Goal: Find specific page/section: Find specific page/section

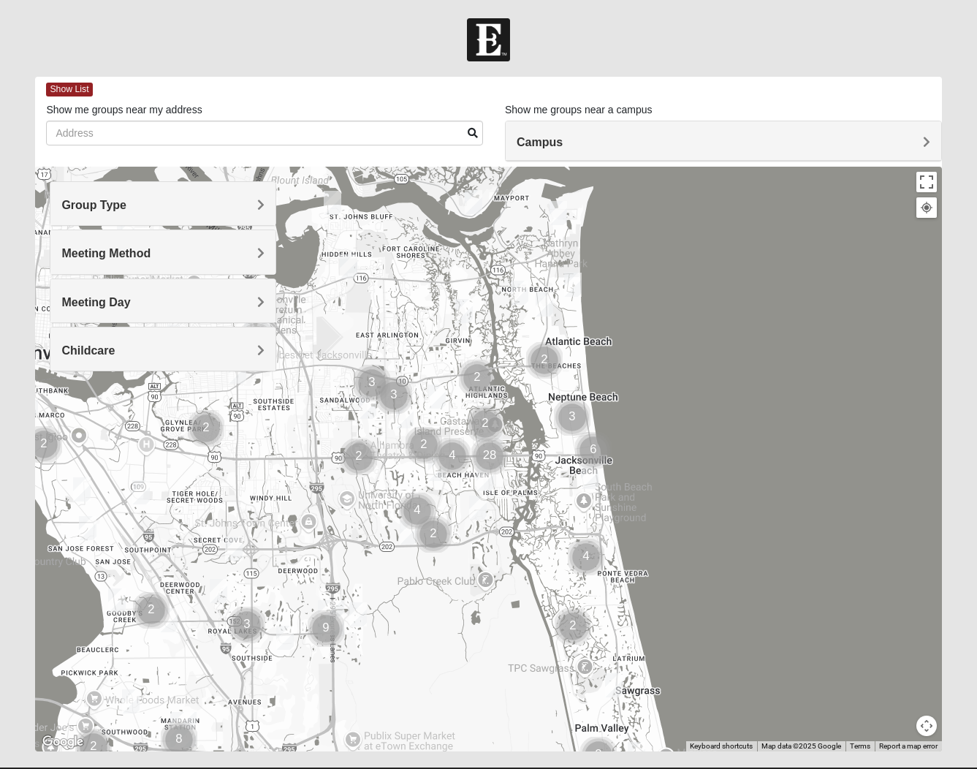
click at [126, 202] on span "Group Type" at bounding box center [93, 205] width 65 height 12
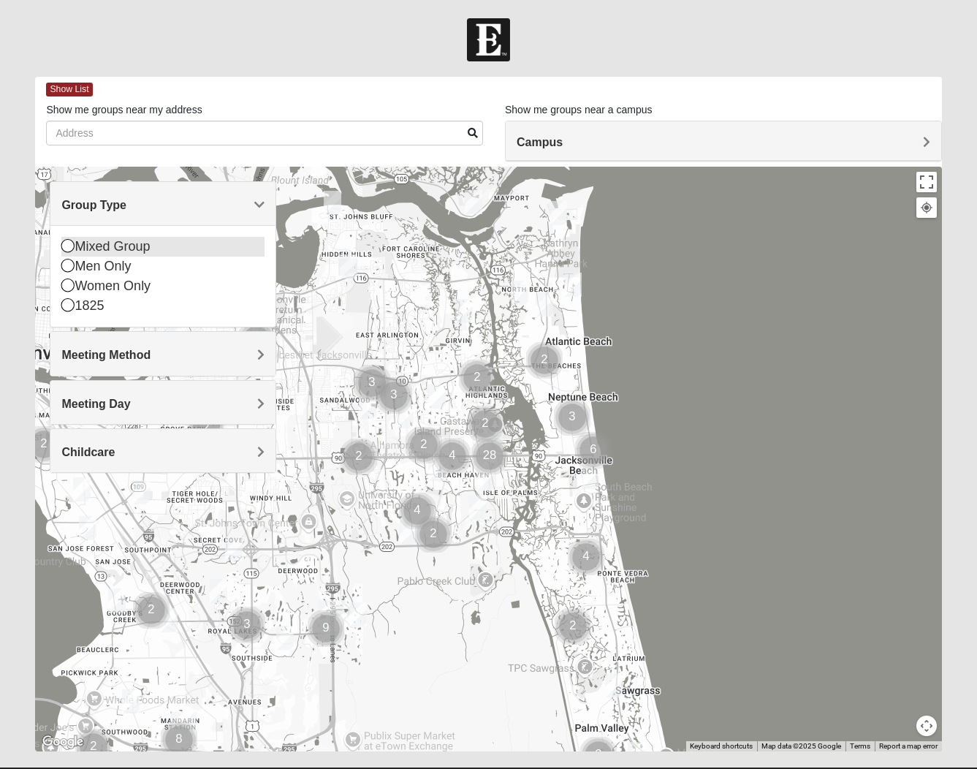
click at [67, 246] on icon at bounding box center [67, 245] width 13 height 13
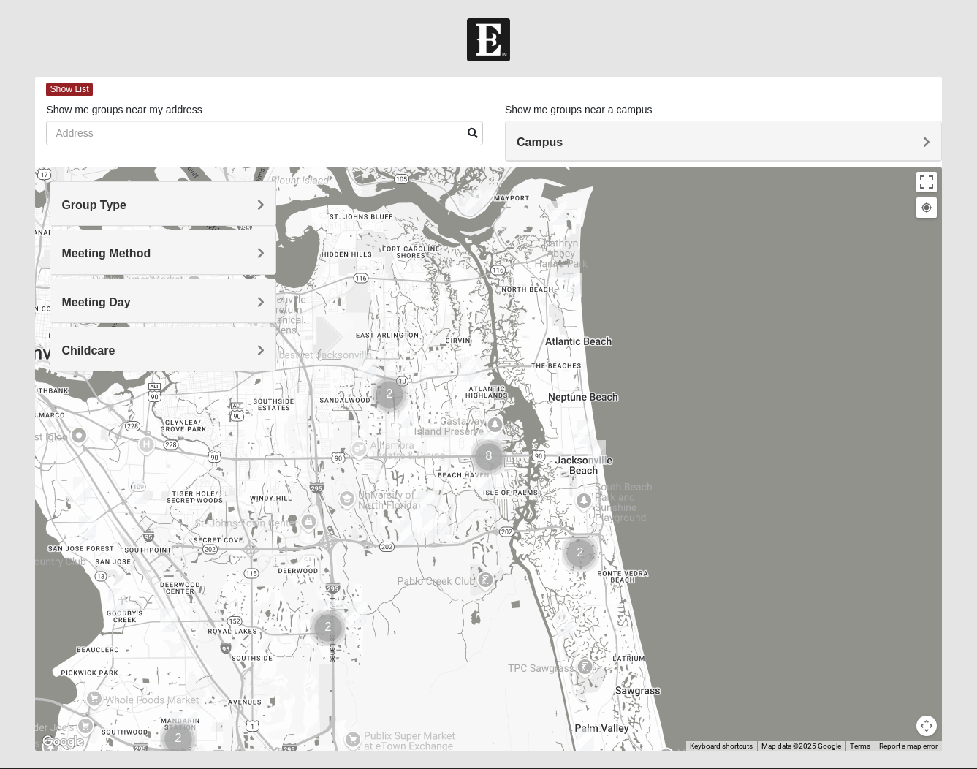
click at [151, 254] on span "Meeting Method" at bounding box center [105, 253] width 89 height 12
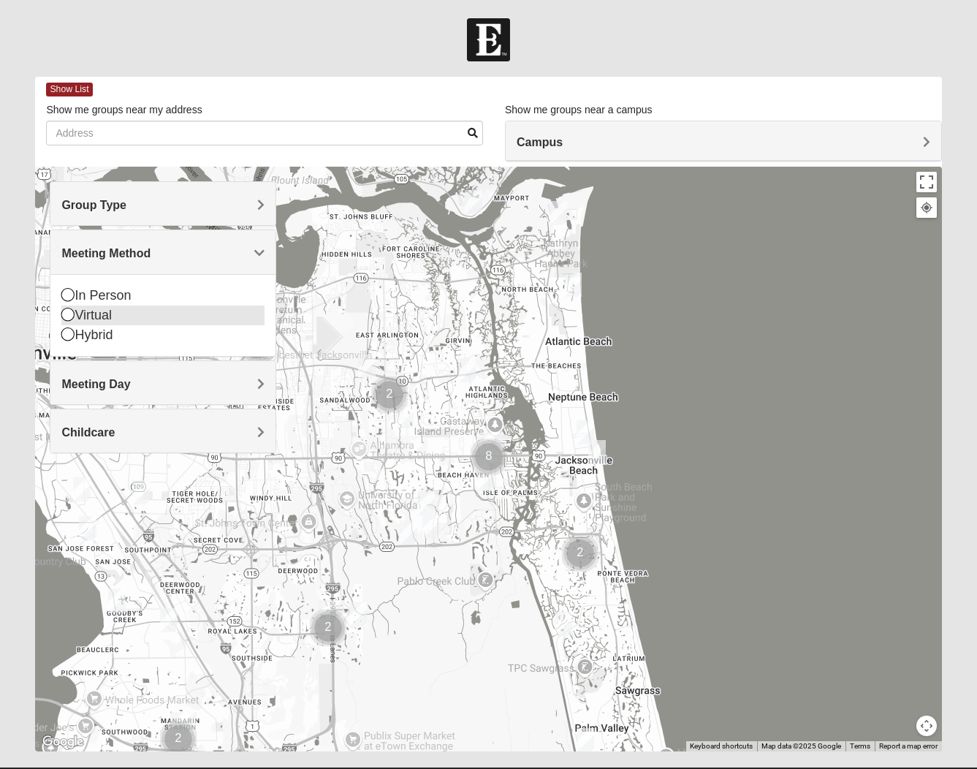
click at [68, 315] on icon at bounding box center [67, 314] width 13 height 13
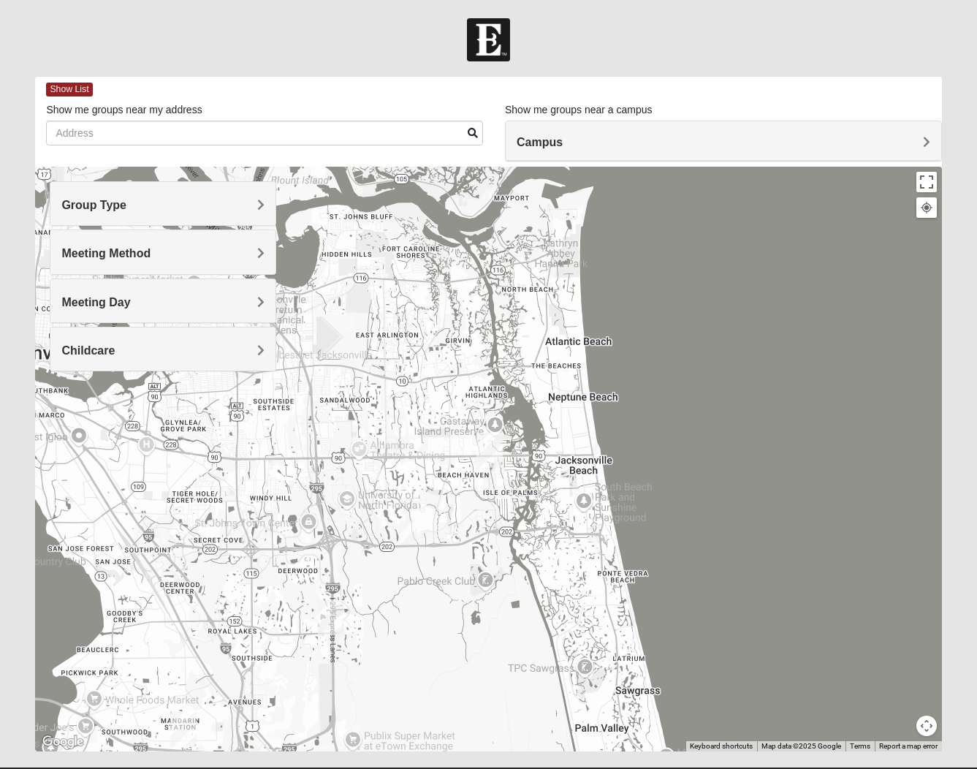
click at [130, 298] on span "Meeting Day" at bounding box center [95, 302] width 69 height 12
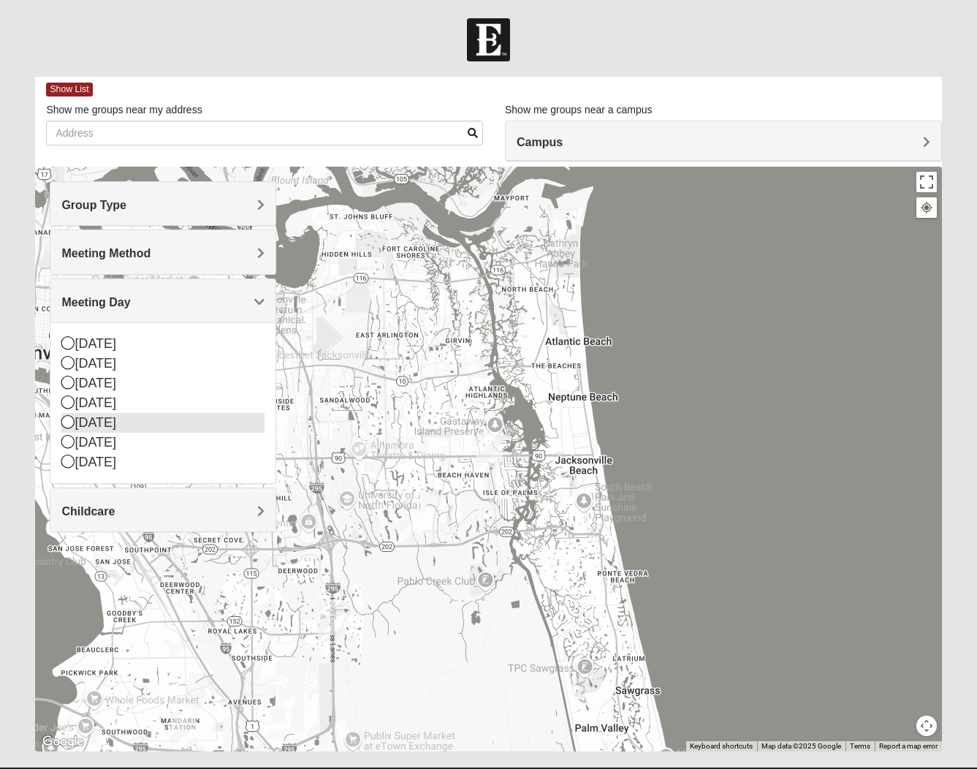
click at [70, 424] on icon at bounding box center [67, 421] width 13 height 13
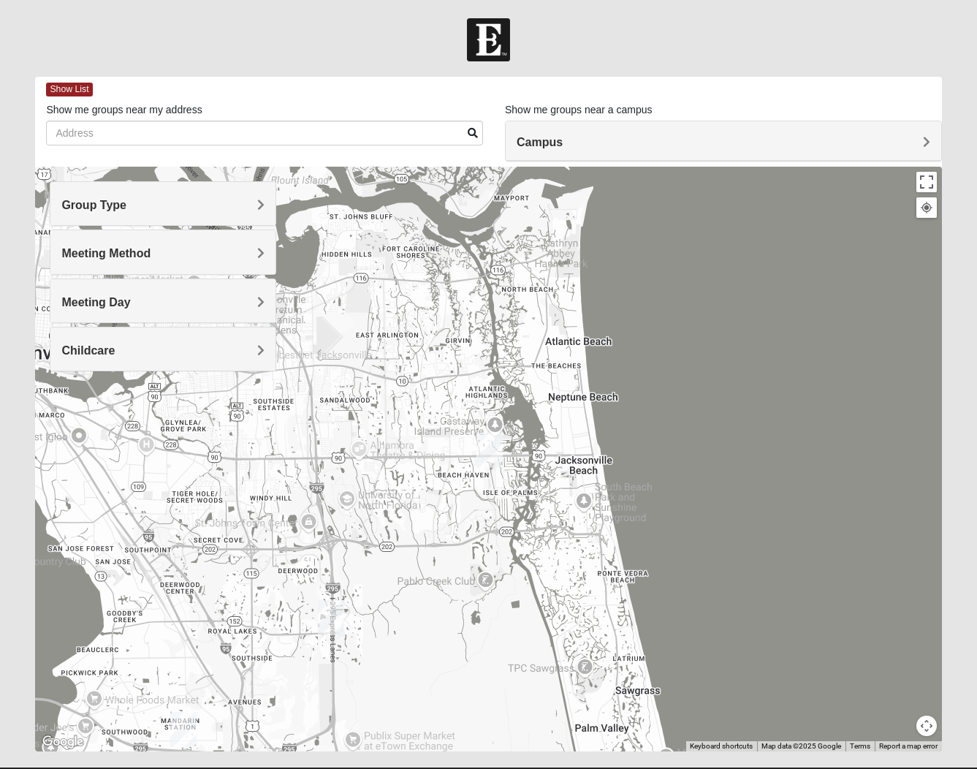
click at [917, 137] on h4 "Campus" at bounding box center [724, 142] width 414 height 14
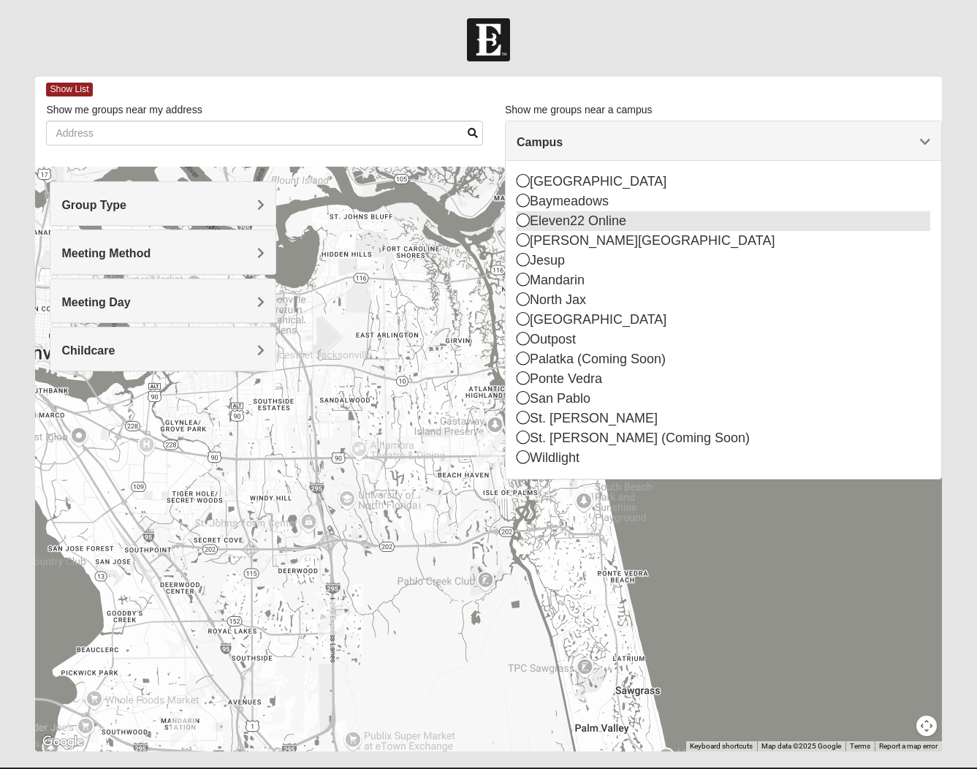
click at [520, 221] on icon at bounding box center [523, 219] width 13 height 13
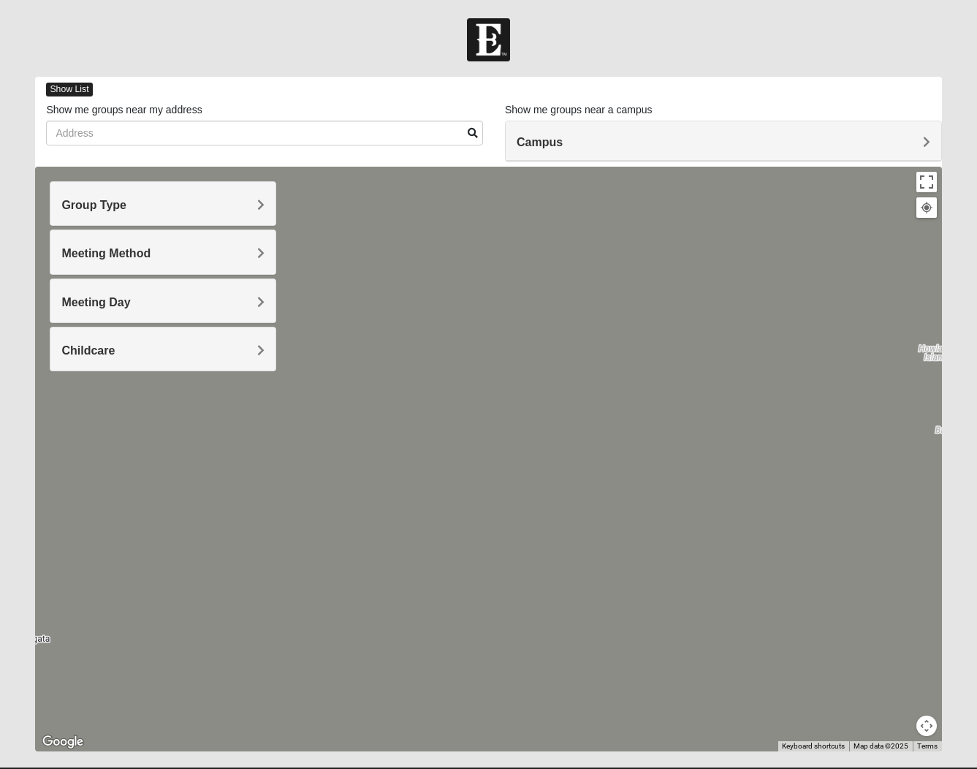
click at [71, 86] on span "Show List" at bounding box center [69, 90] width 46 height 14
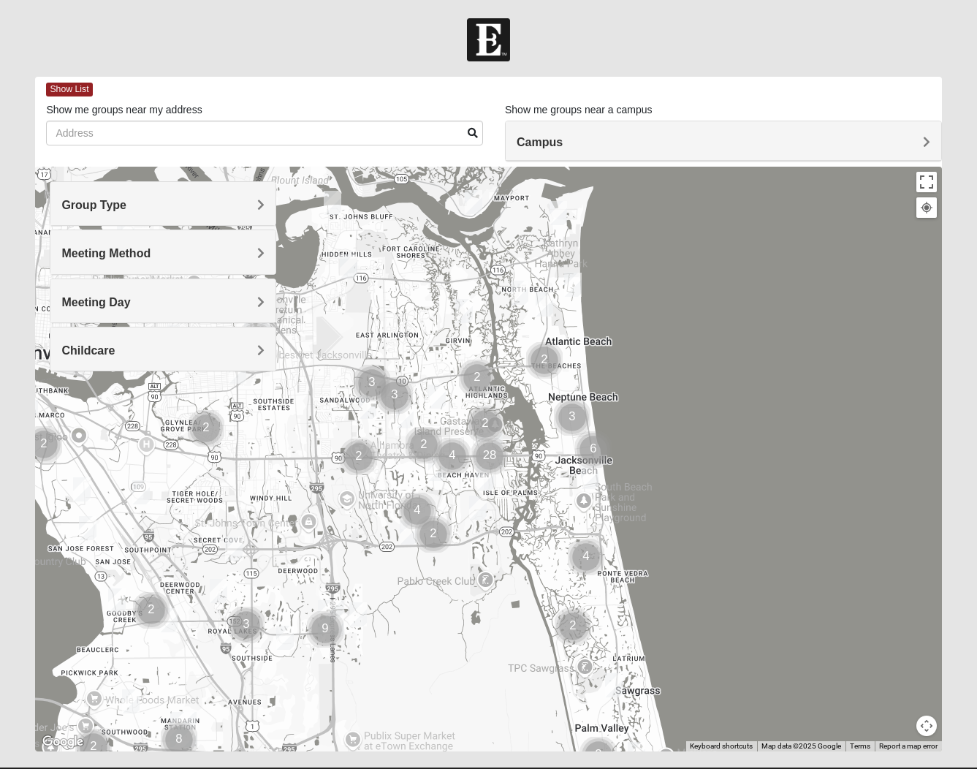
click at [922, 142] on h4 "Campus" at bounding box center [724, 142] width 414 height 14
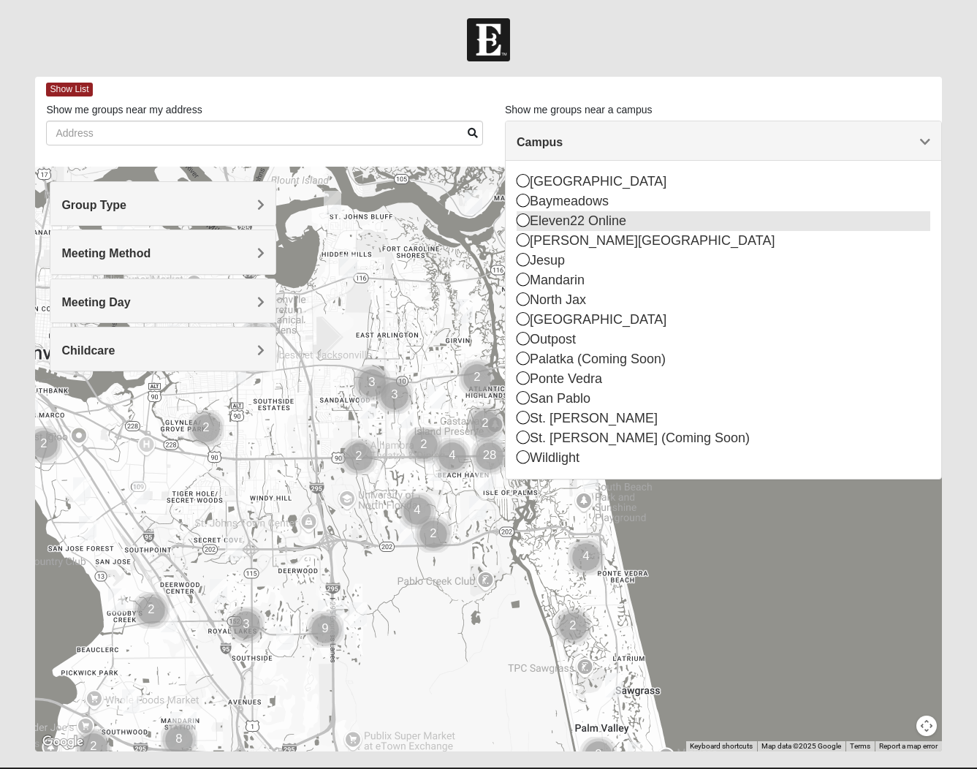
click at [520, 224] on icon at bounding box center [523, 219] width 13 height 13
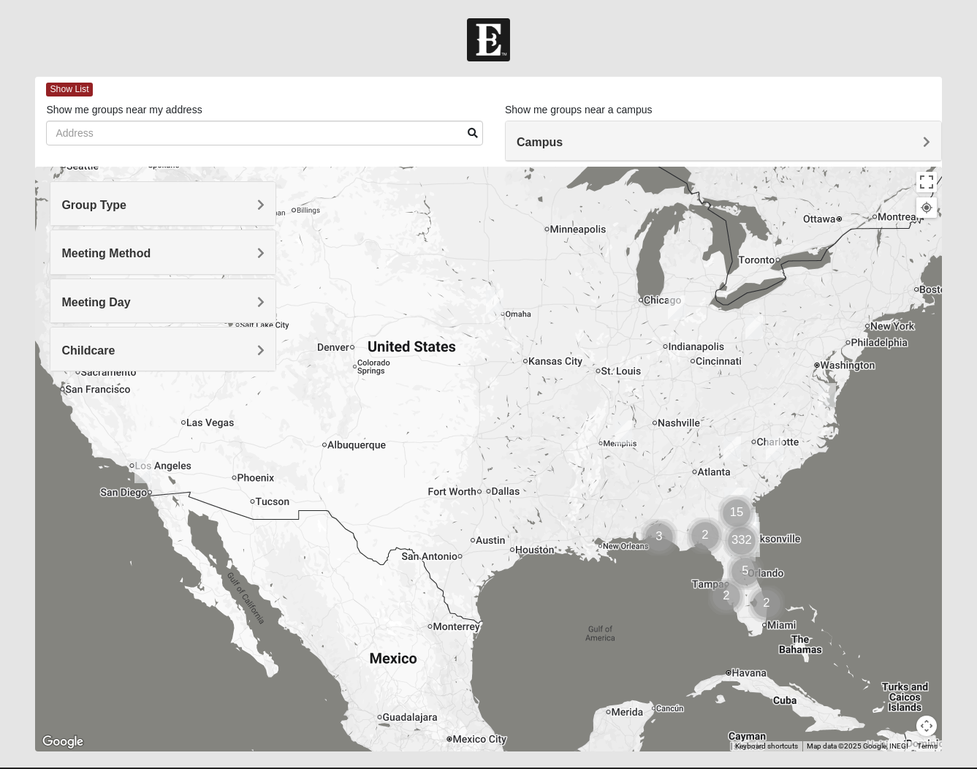
click at [254, 200] on h4 "Group Type" at bounding box center [162, 205] width 203 height 14
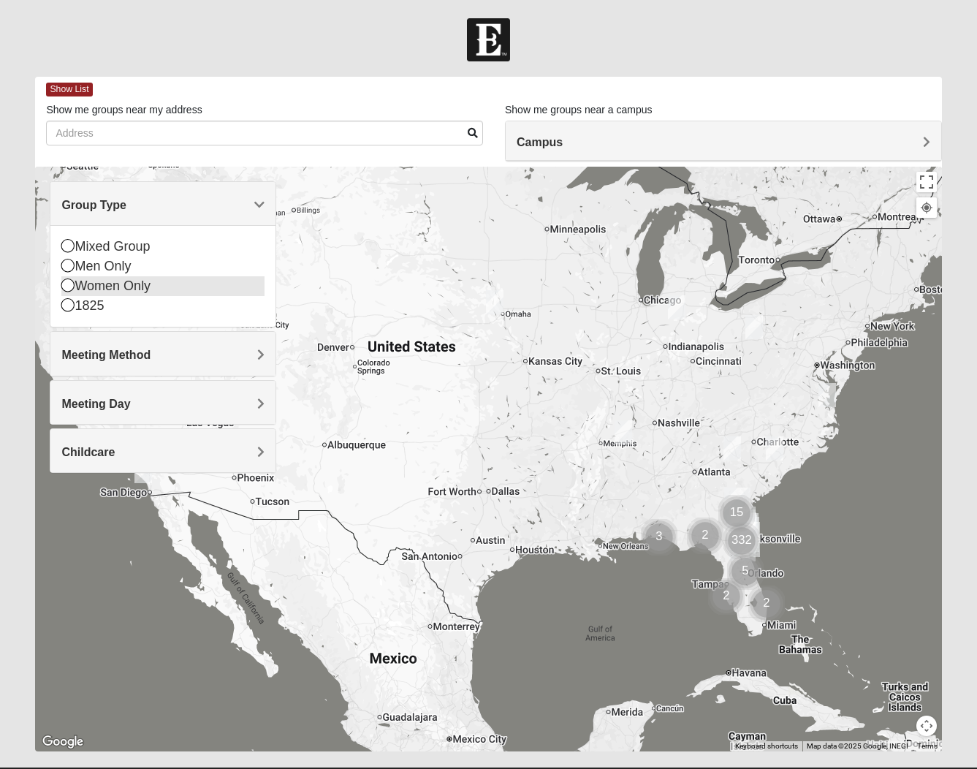
click at [68, 283] on icon at bounding box center [67, 284] width 13 height 13
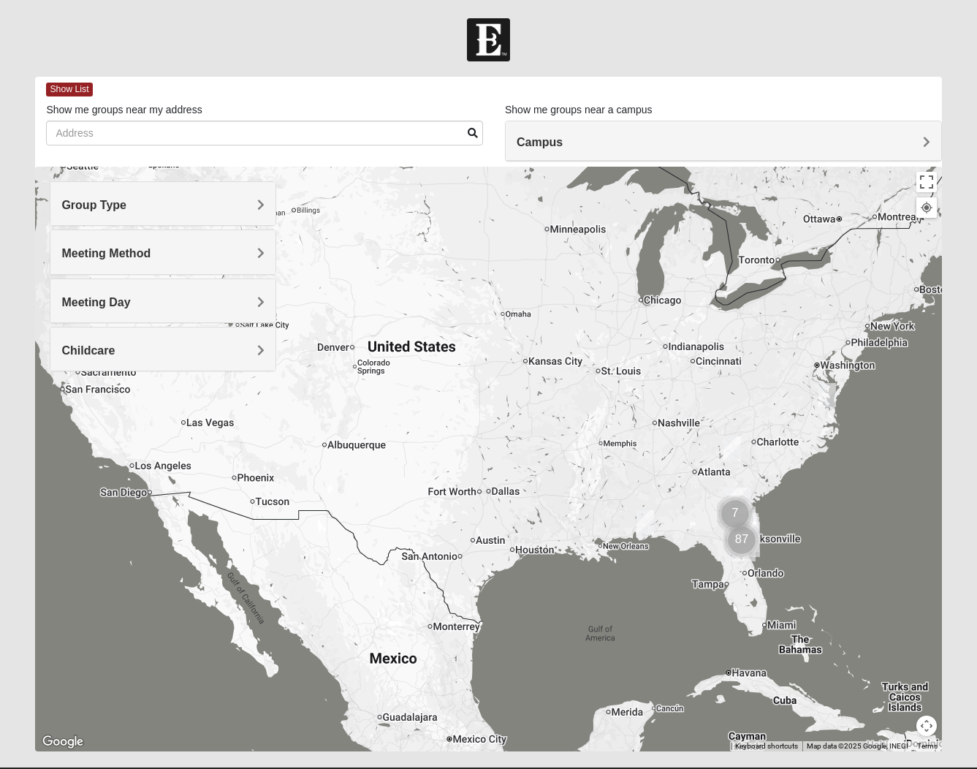
click at [249, 250] on h4 "Meeting Method" at bounding box center [162, 253] width 203 height 14
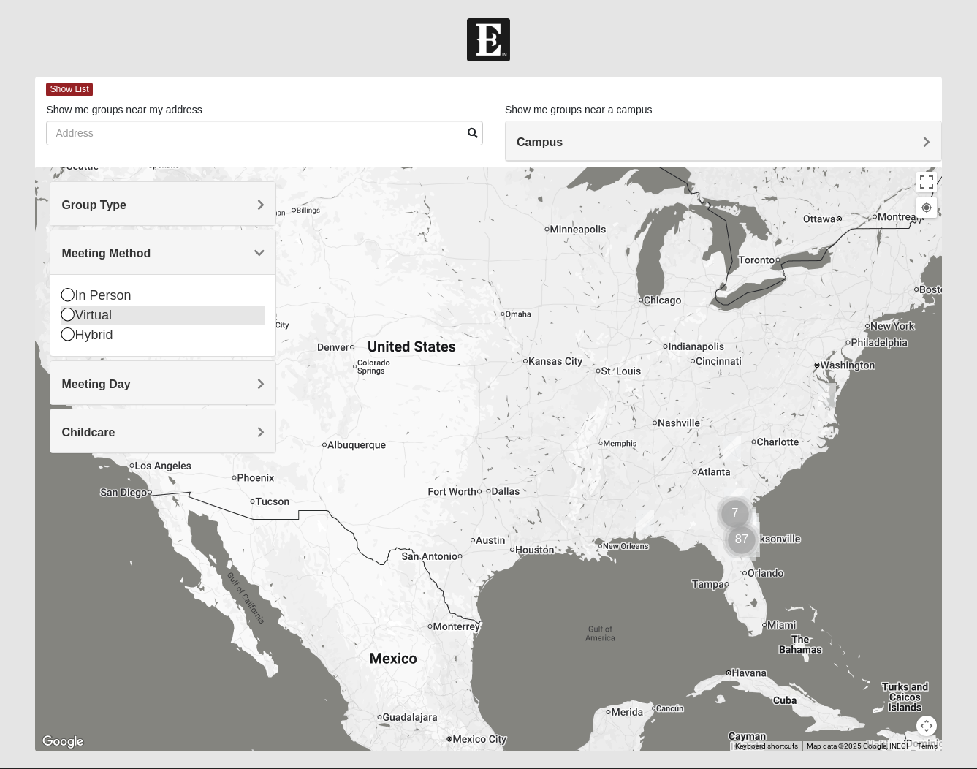
click at [68, 313] on icon at bounding box center [67, 314] width 13 height 13
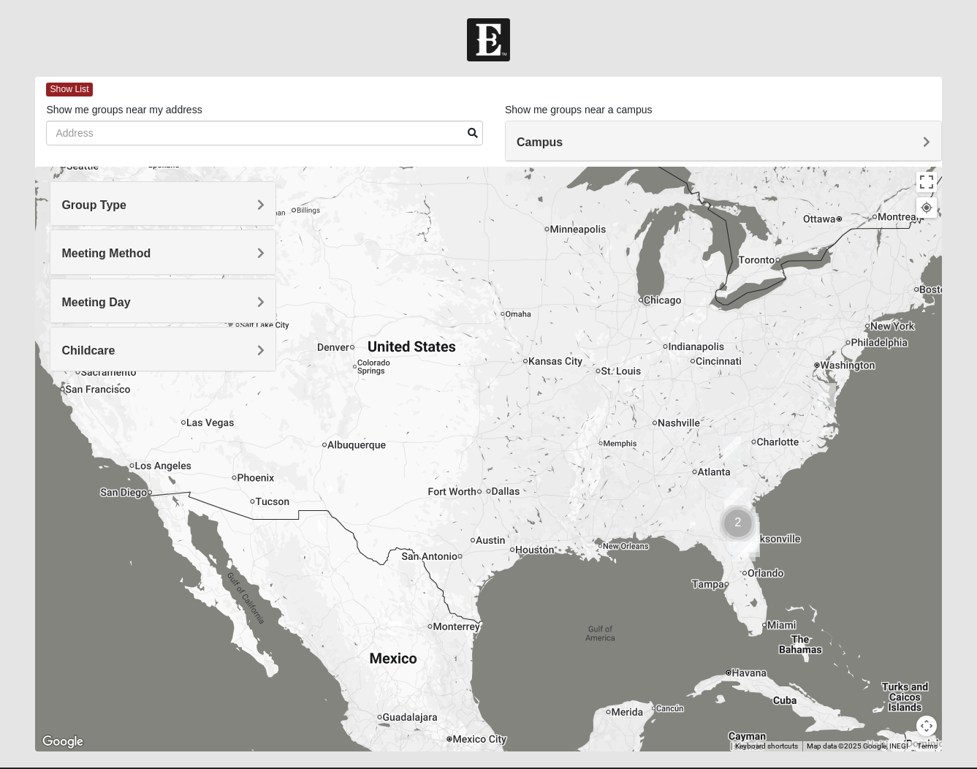
click at [218, 294] on div "Meeting Day" at bounding box center [162, 300] width 225 height 43
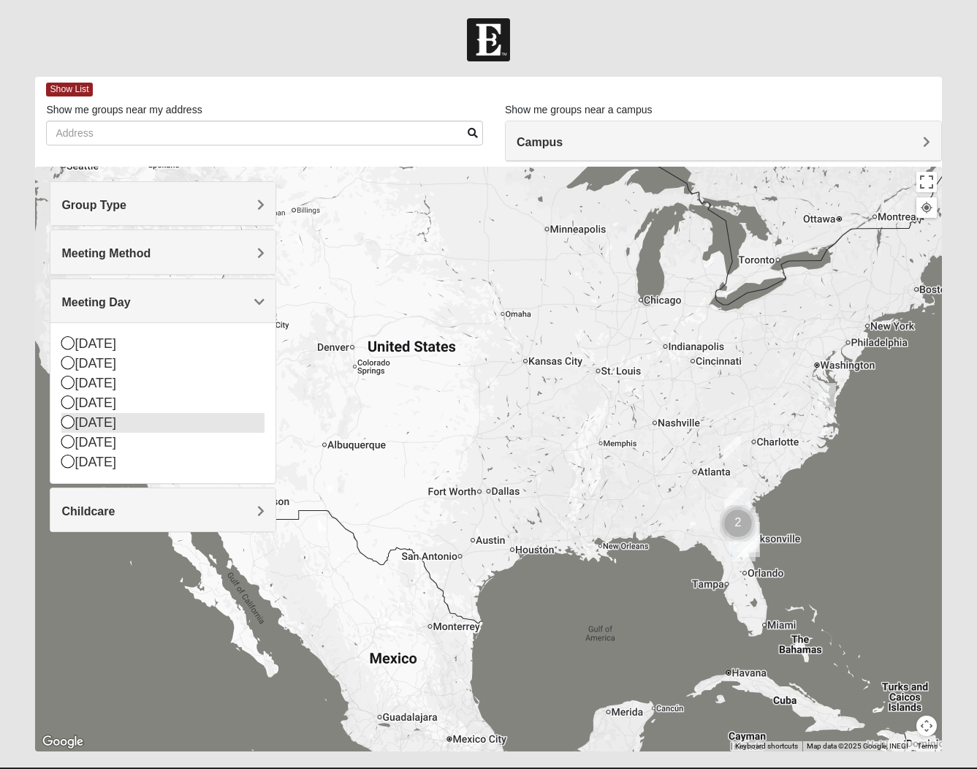
click at [88, 423] on div "[DATE]" at bounding box center [162, 423] width 203 height 20
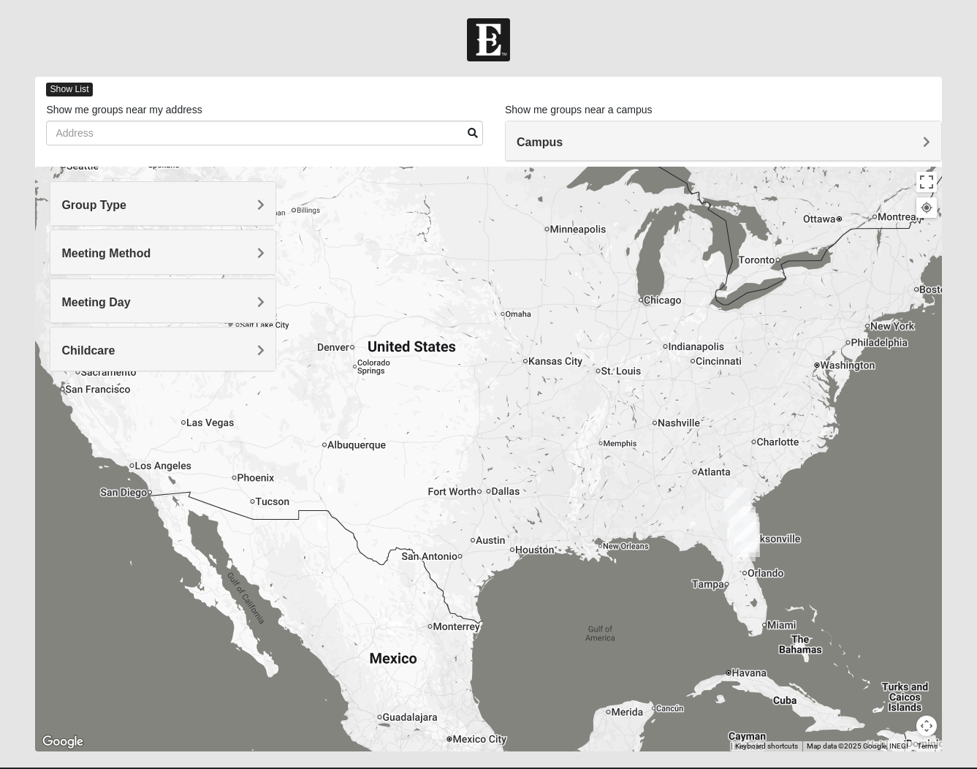
click at [67, 86] on span "Show List" at bounding box center [69, 90] width 46 height 14
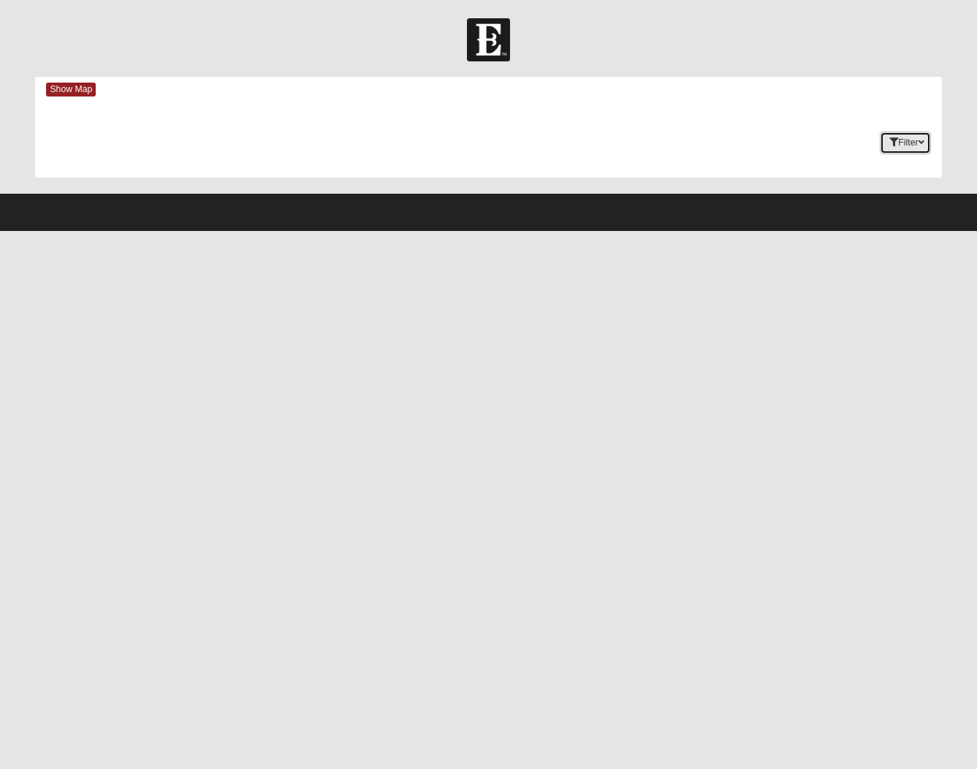
click at [908, 143] on button "Filter" at bounding box center [905, 143] width 50 height 23
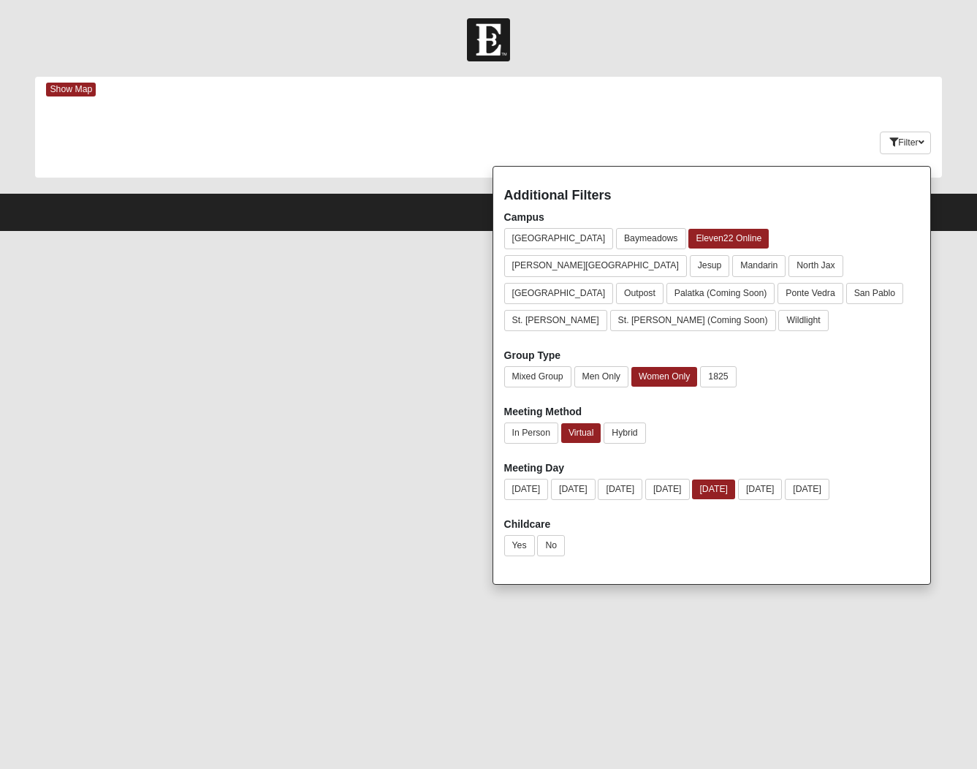
click at [803, 142] on div "Filter Additional Filters Campus Arlington Baymeadows Eleven22 Online Fleming I…" at bounding box center [866, 139] width 151 height 53
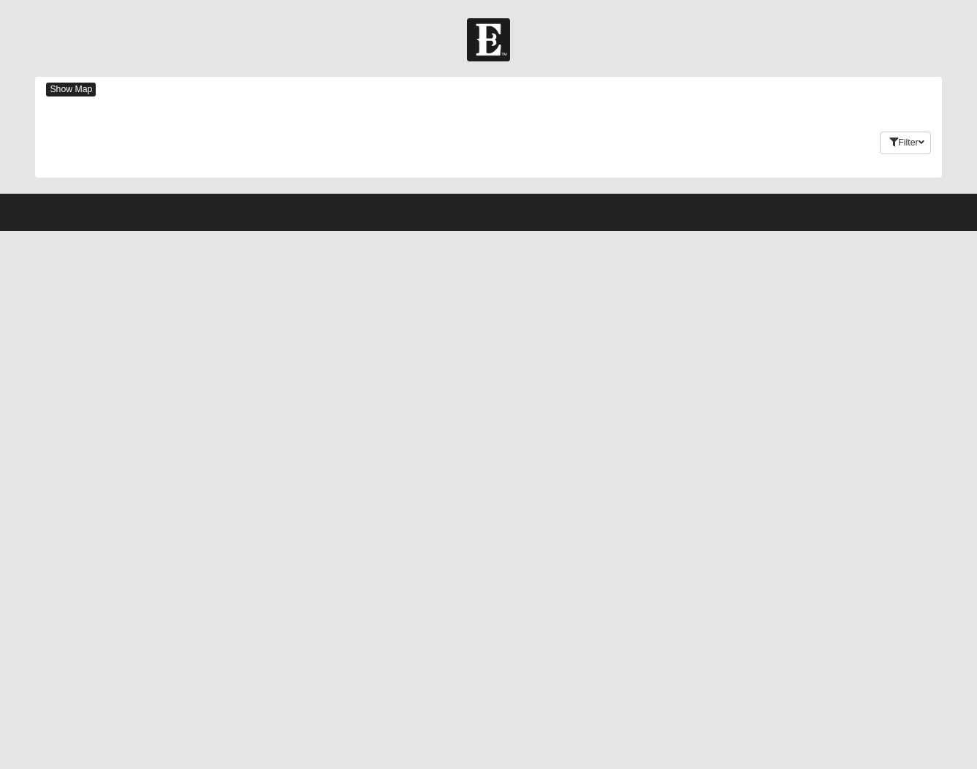
click at [73, 90] on span "Show Map" at bounding box center [71, 90] width 50 height 14
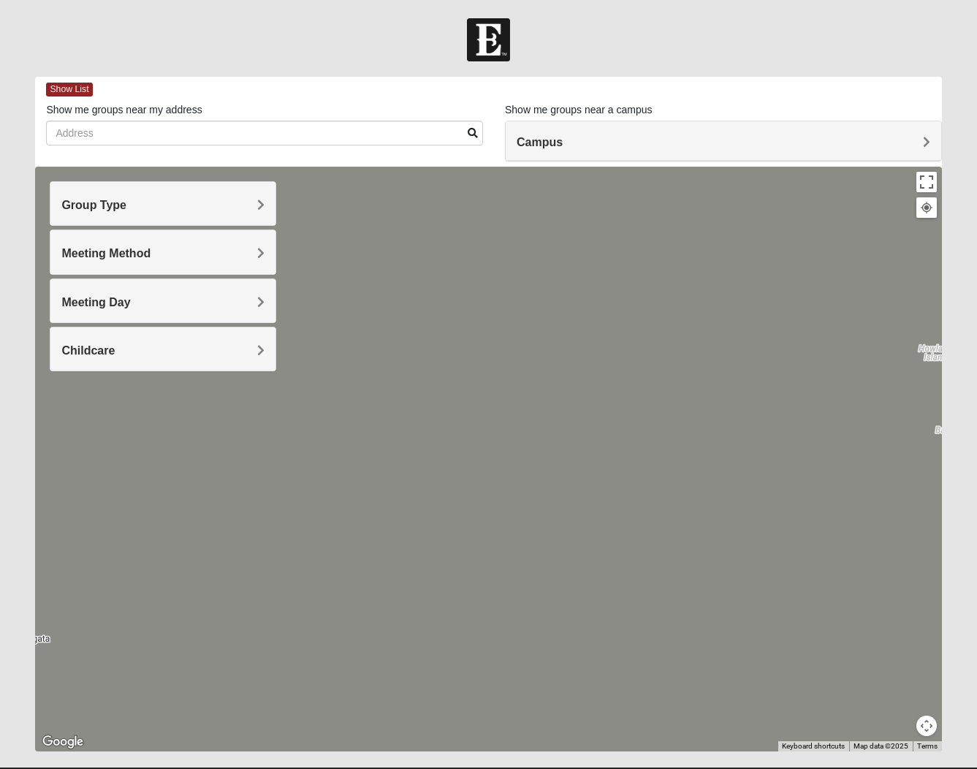
click at [250, 206] on h4 "Group Type" at bounding box center [162, 205] width 203 height 14
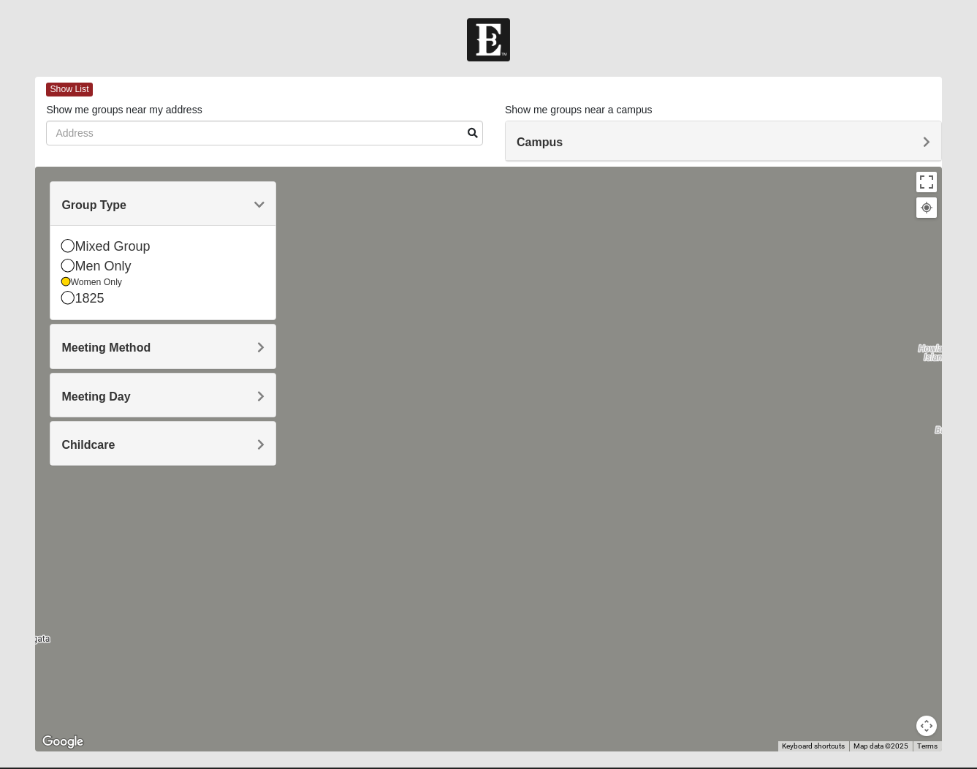
click at [239, 341] on h4 "Meeting Method" at bounding box center [162, 348] width 203 height 14
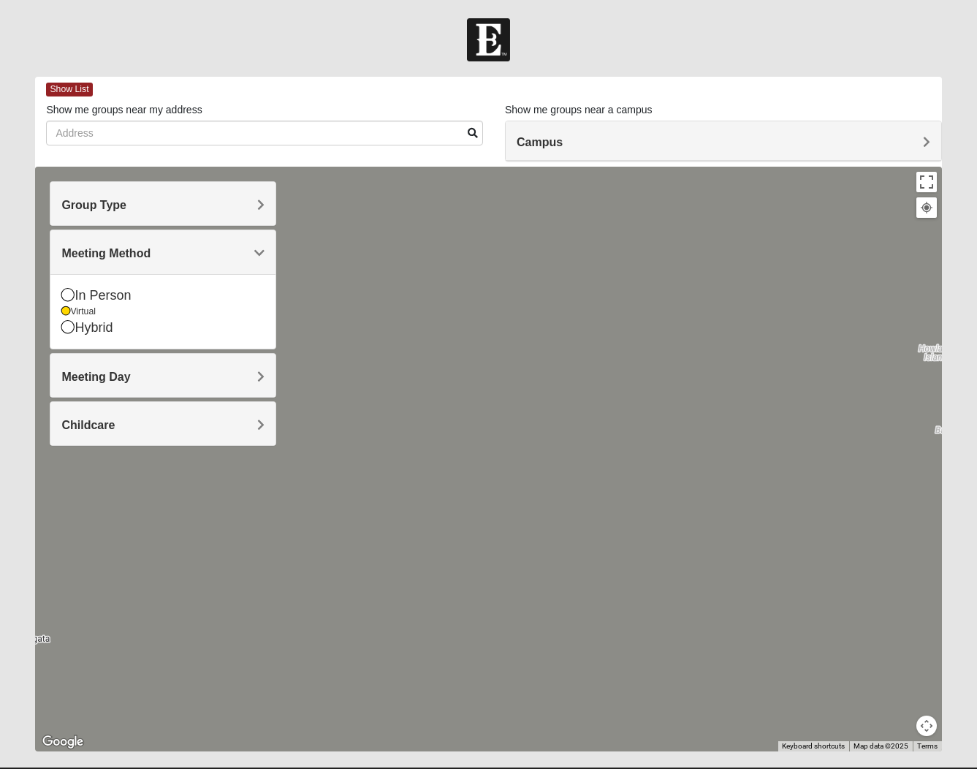
click at [240, 373] on h4 "Meeting Day" at bounding box center [162, 377] width 203 height 14
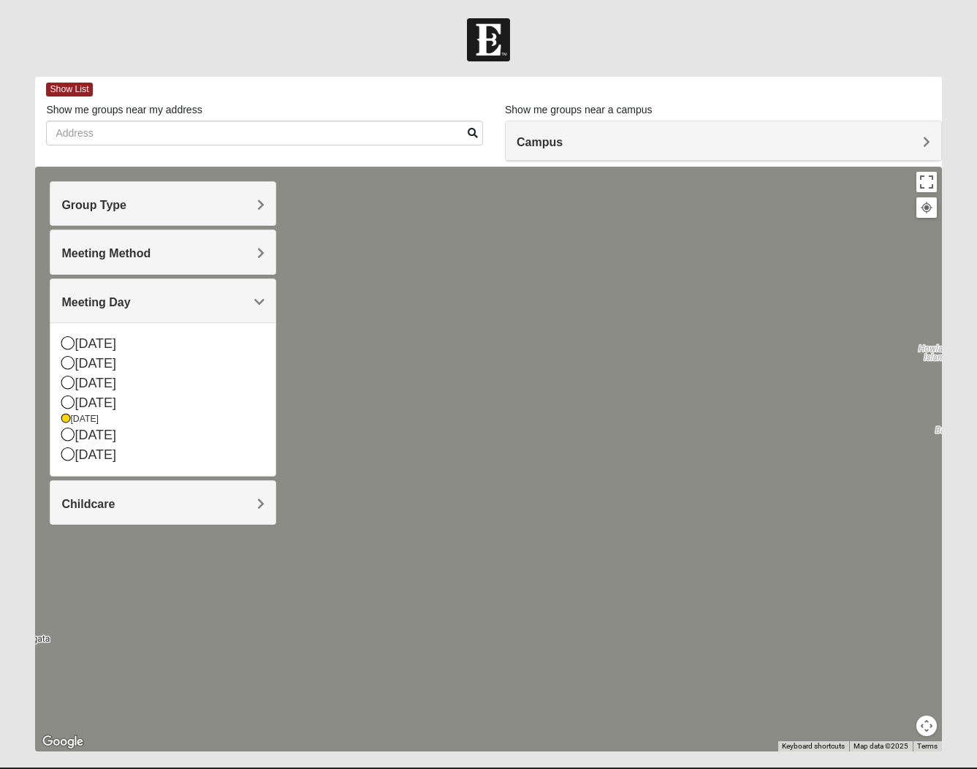
click at [384, 241] on div at bounding box center [488, 459] width 906 height 585
